Goal: Navigation & Orientation: Find specific page/section

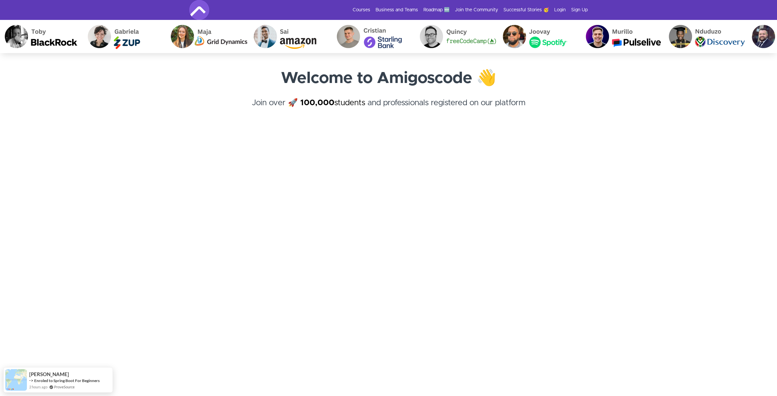
click at [177, 149] on section "Welcome to Amigoscode 👋 Join over 🚀 100,000 students and professionals register…" at bounding box center [388, 217] width 777 height 328
click at [521, 8] on link "Successful Stories 🥳" at bounding box center [525, 10] width 45 height 7
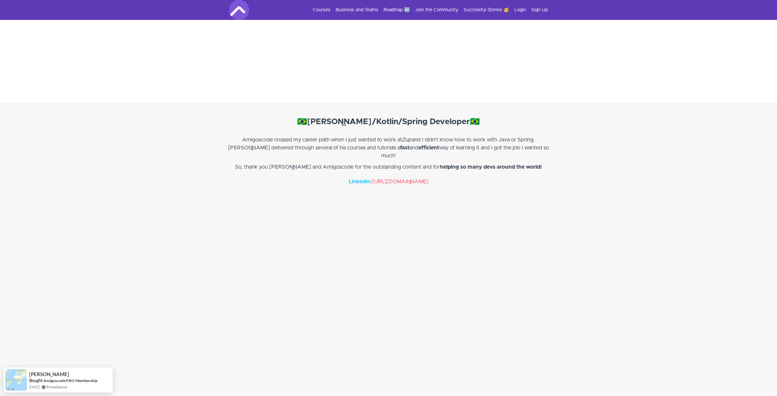
scroll to position [836, 0]
click at [391, 6] on div "Courses Business and Teams Roadmap 🆕 Join the Community Successful Stories 🥳 Lo…" at bounding box center [388, 10] width 319 height 20
click at [394, 8] on link "Roadmap 🆕" at bounding box center [396, 10] width 26 height 7
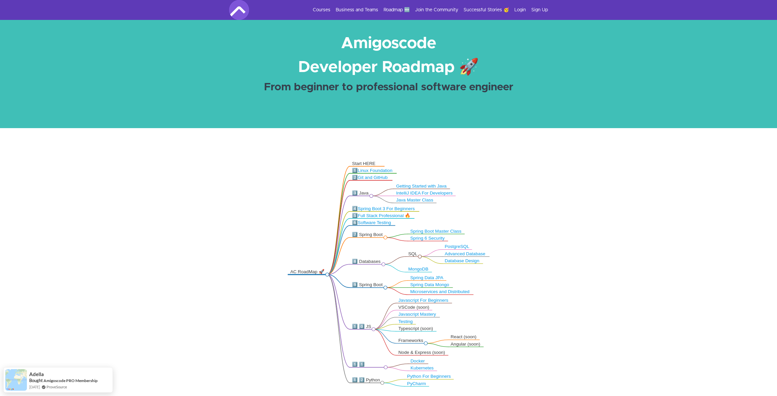
scroll to position [66, 0]
